Goal: Task Accomplishment & Management: Manage account settings

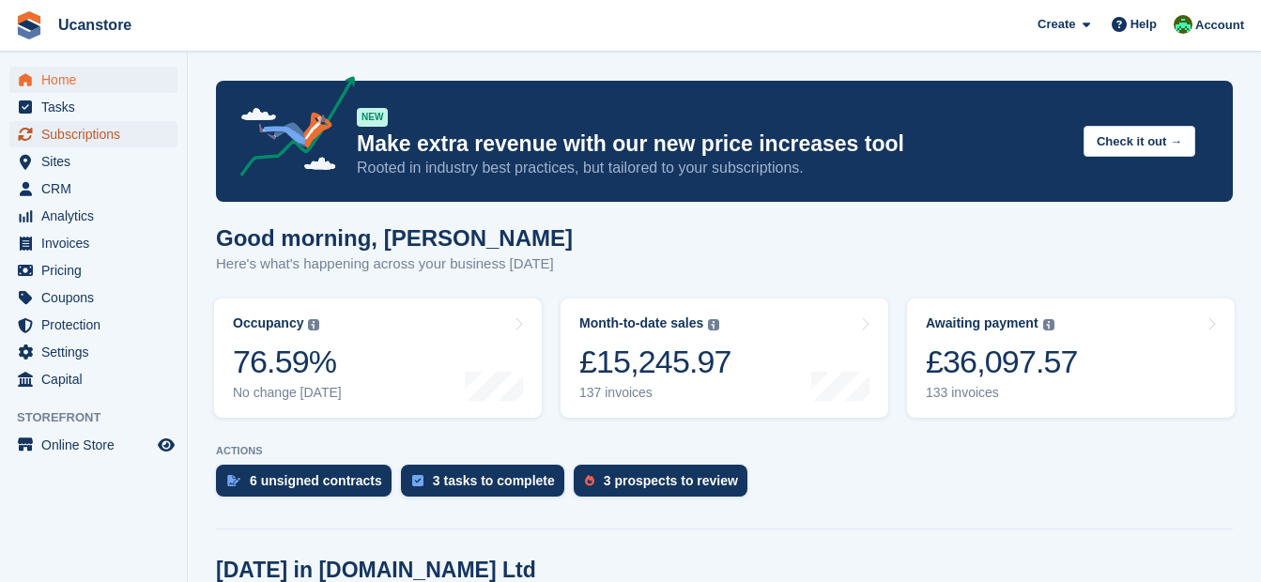
click at [60, 126] on span "Subscriptions" at bounding box center [97, 134] width 113 height 26
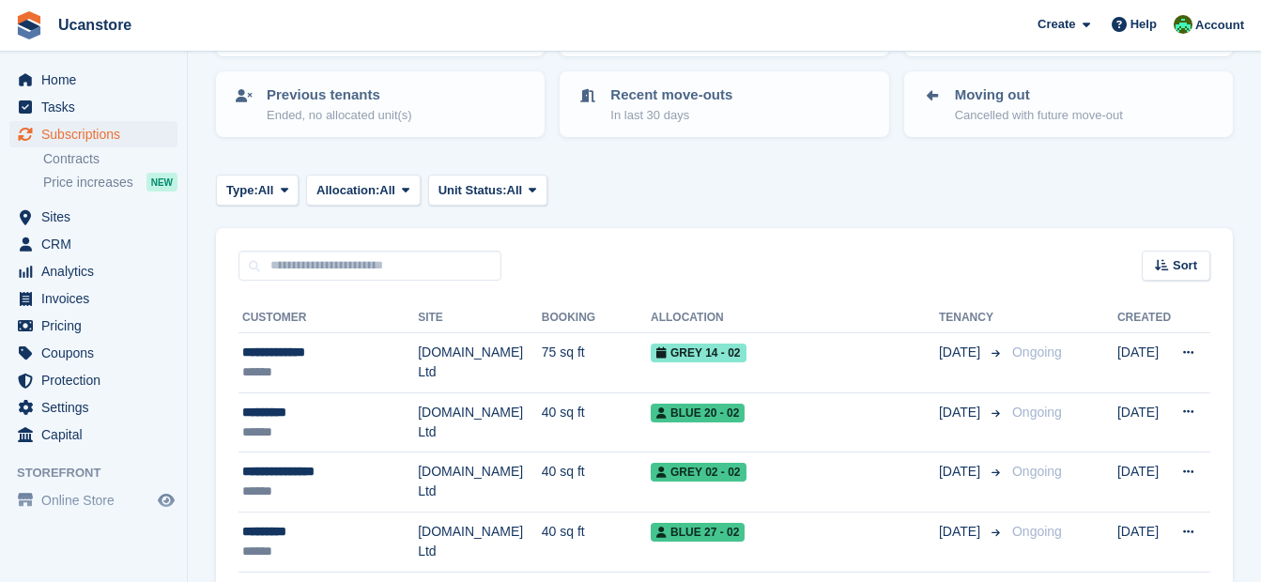
scroll to position [35, 0]
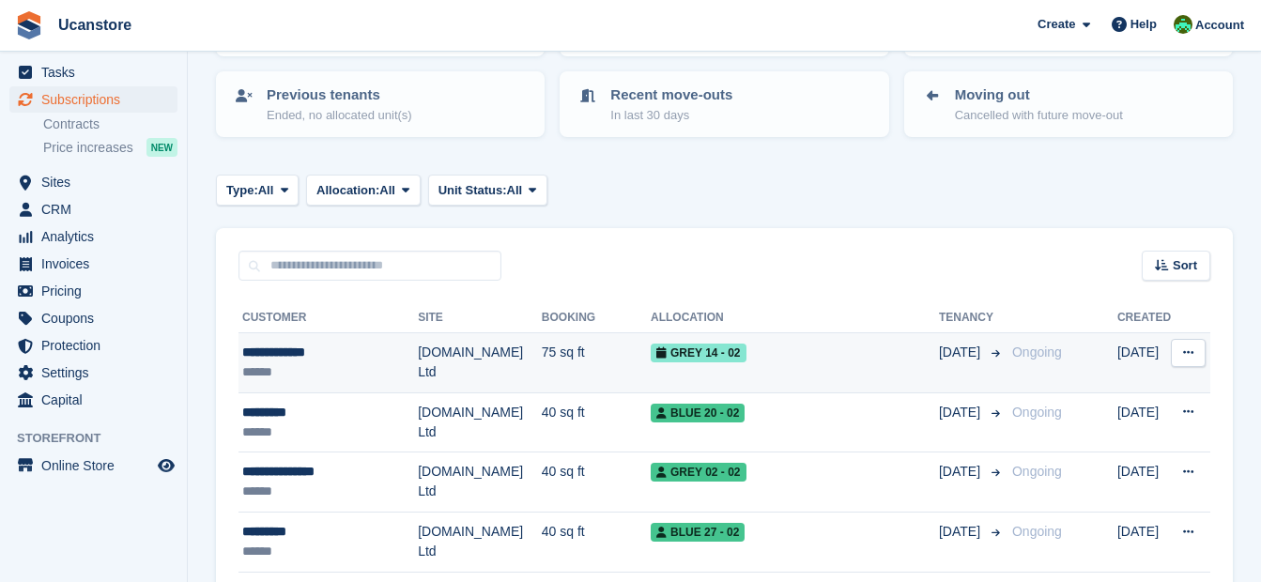
click at [325, 360] on div "**********" at bounding box center [330, 353] width 176 height 20
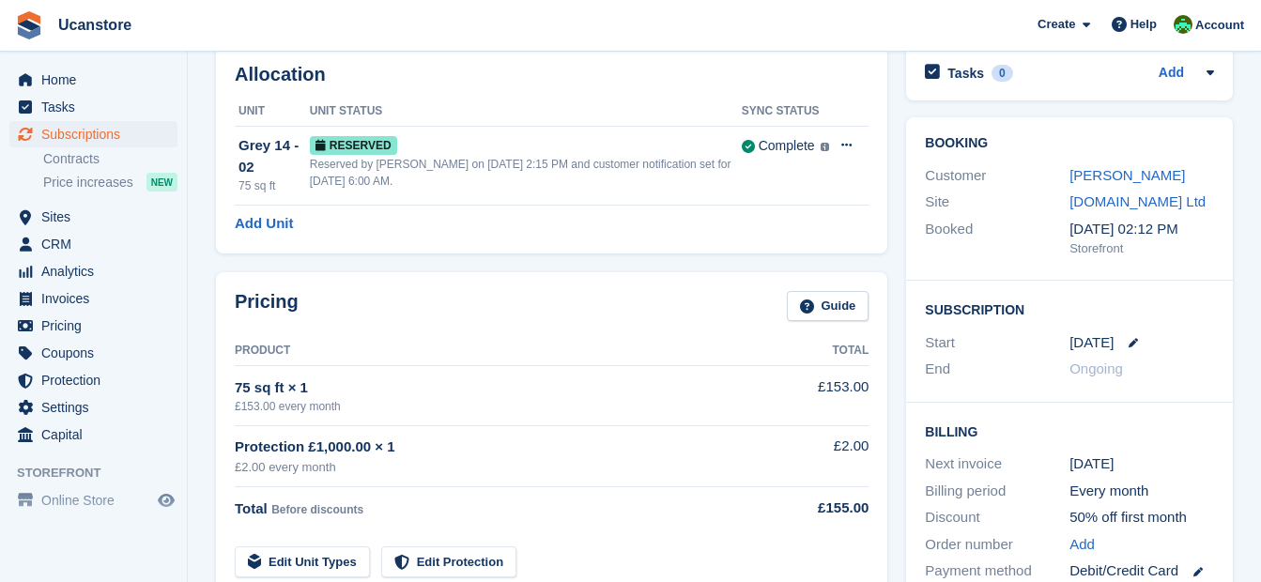
scroll to position [188, 0]
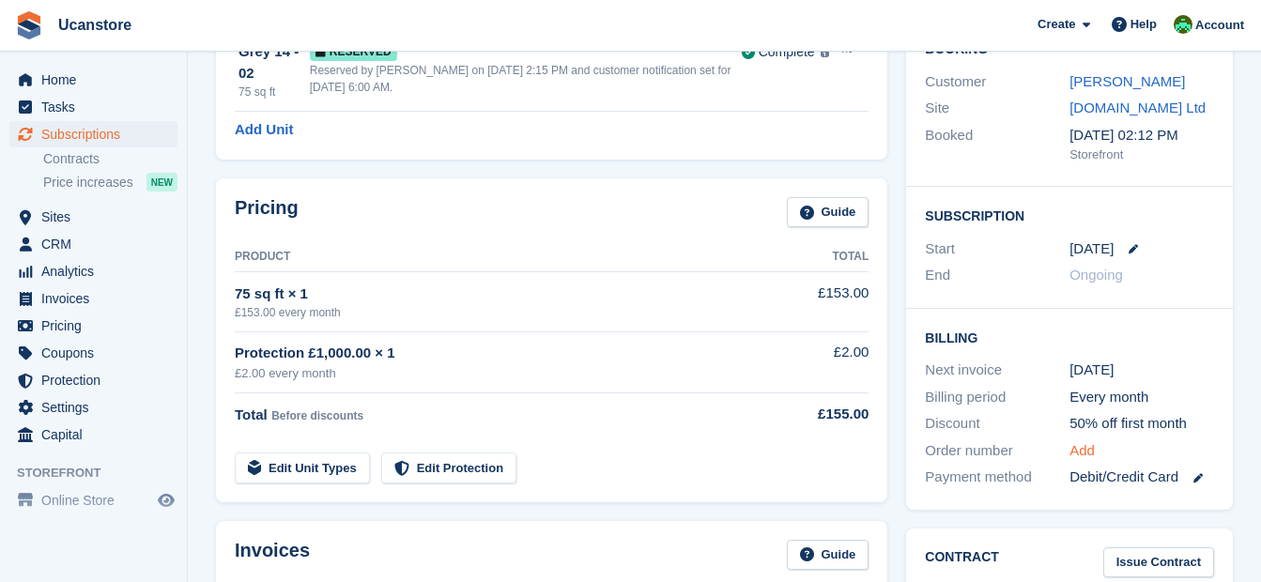
click at [1080, 445] on link "Add" at bounding box center [1082, 451] width 25 height 22
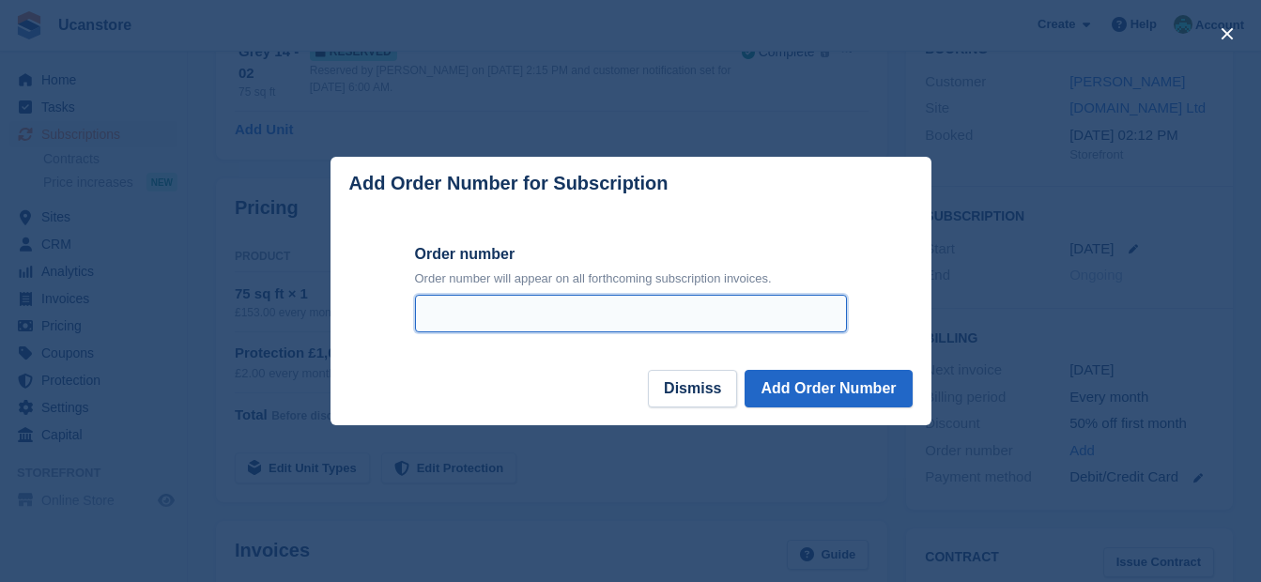
click at [641, 319] on input "Order number" at bounding box center [631, 314] width 432 height 38
type input "*******"
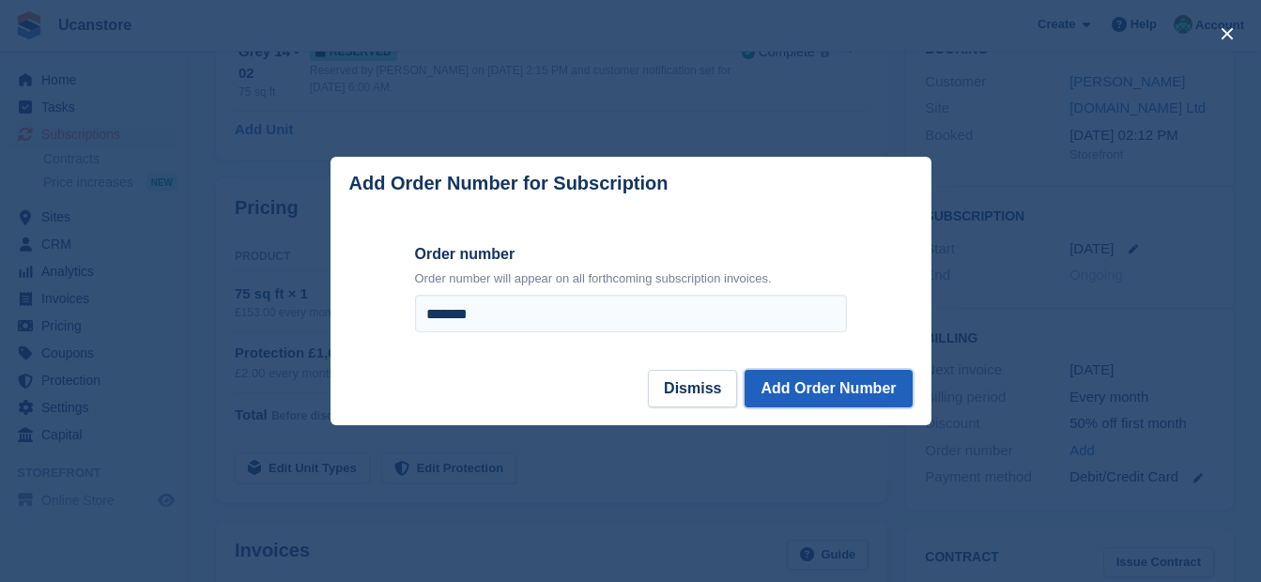
click at [892, 386] on button "Add Order Number" at bounding box center [828, 389] width 167 height 38
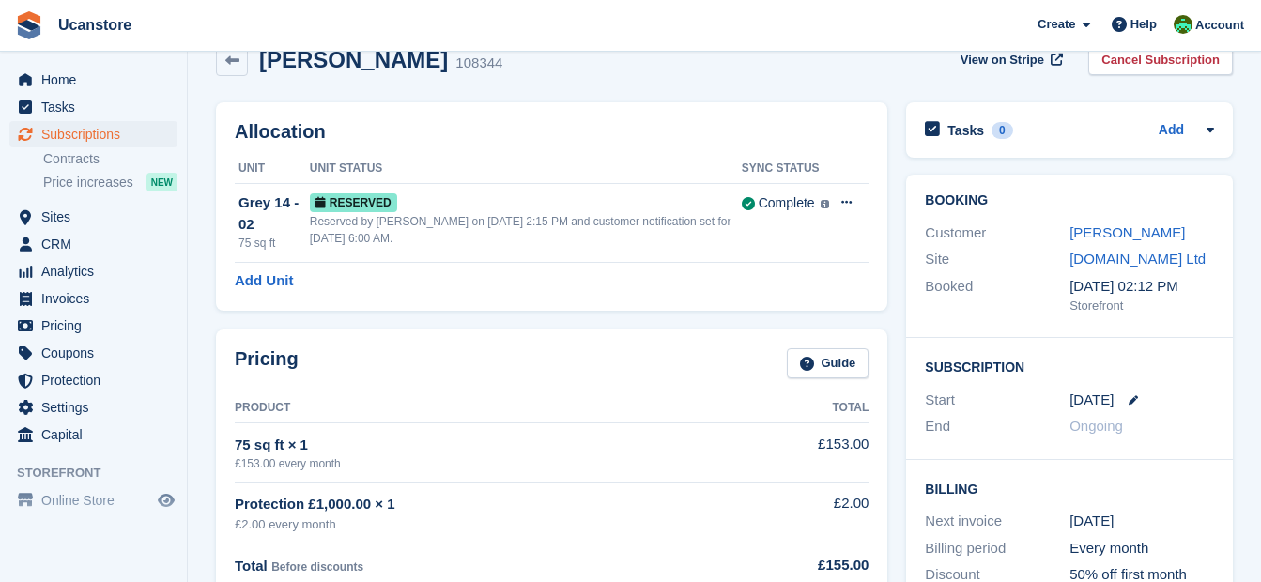
scroll to position [0, 0]
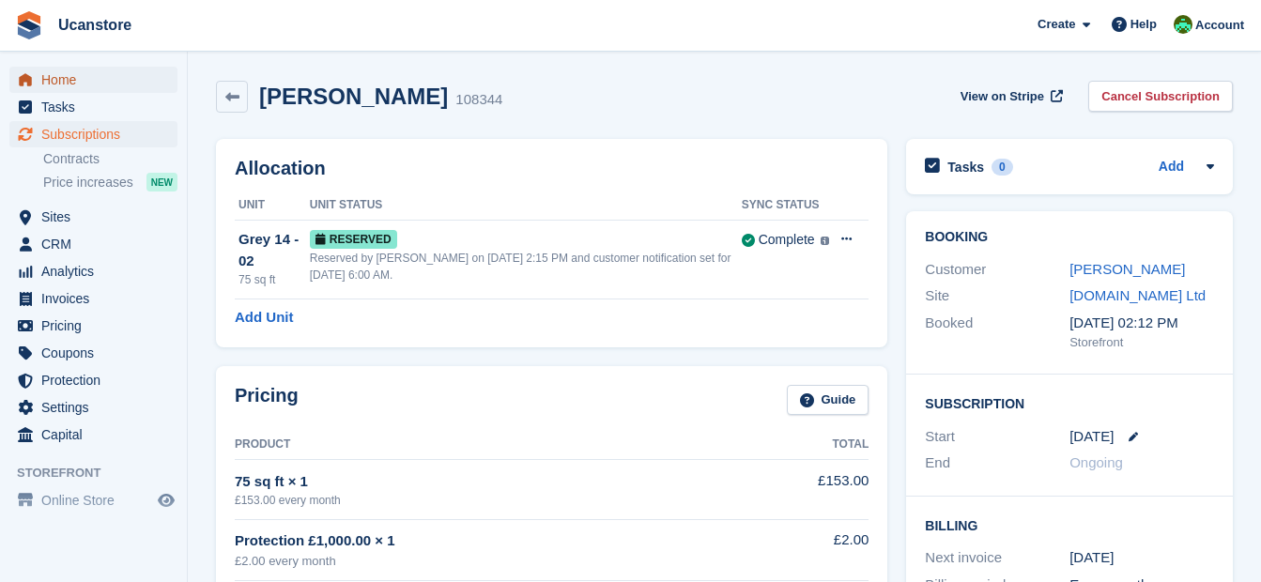
click at [58, 75] on span "Home" at bounding box center [97, 80] width 113 height 26
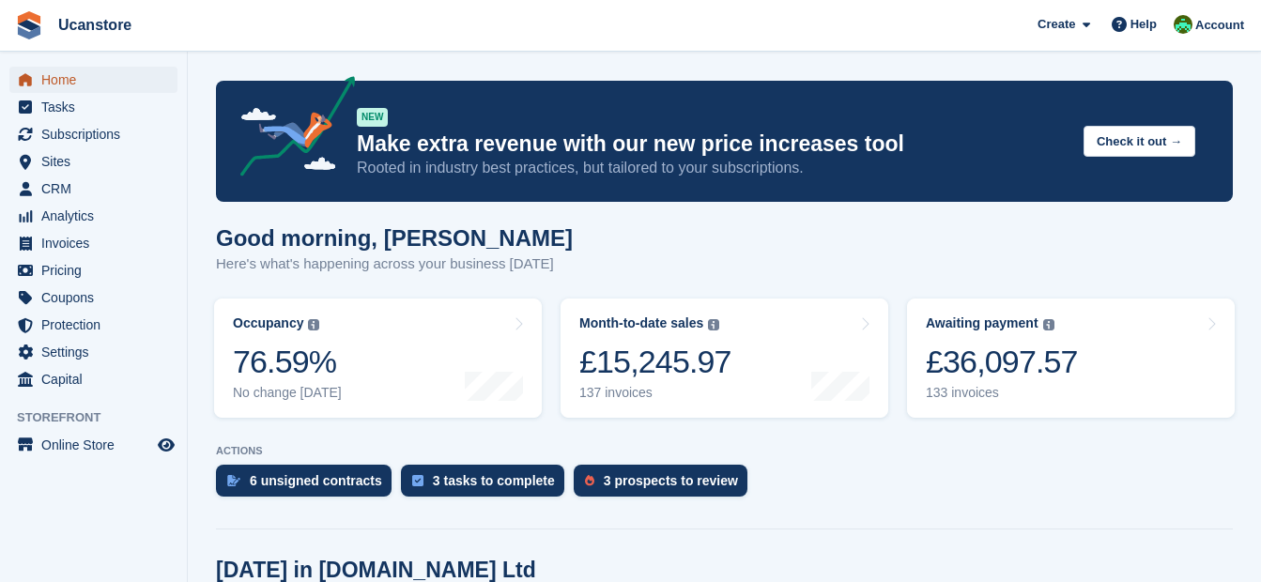
click at [67, 70] on span "Home" at bounding box center [97, 80] width 113 height 26
